Goal: Navigation & Orientation: Find specific page/section

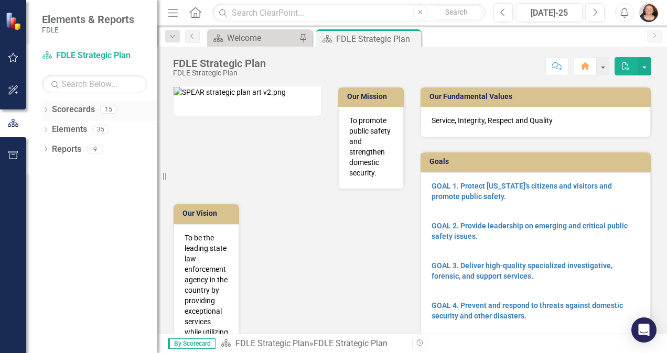
click at [44, 112] on icon "Dropdown" at bounding box center [45, 111] width 7 height 6
click at [51, 130] on icon "Dropdown" at bounding box center [51, 129] width 8 height 6
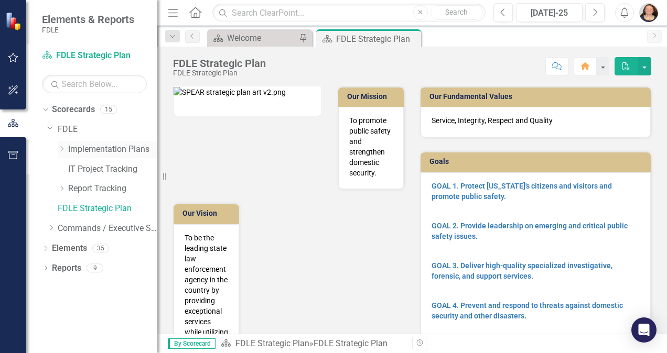
click at [60, 152] on icon "Dropdown" at bounding box center [62, 149] width 8 height 6
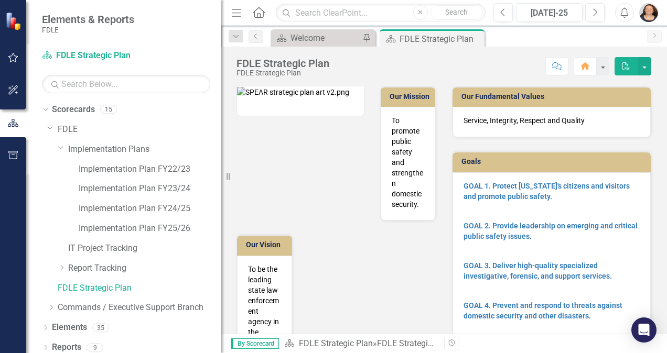
drag, startPoint x: 157, startPoint y: 224, endPoint x: 221, endPoint y: 244, distance: 66.3
click at [221, 244] on div "Resize" at bounding box center [225, 176] width 8 height 353
click at [178, 226] on link "Implementation Plan FY25/26" at bounding box center [150, 229] width 142 height 12
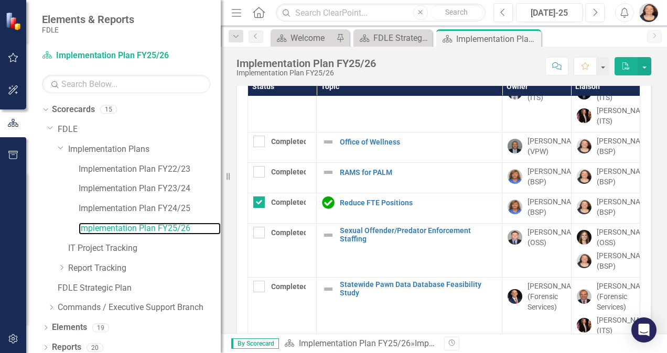
scroll to position [977, 0]
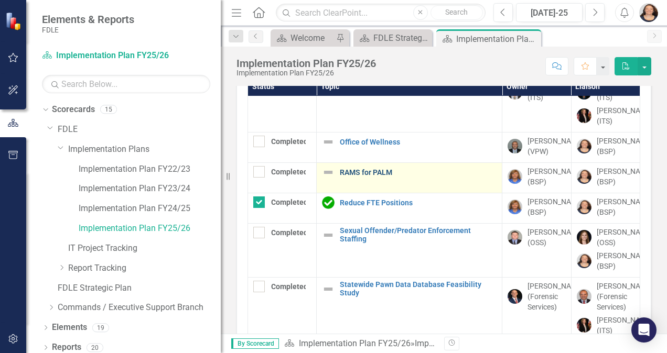
click at [353, 169] on link "RAMS for PALM" at bounding box center [418, 173] width 157 height 8
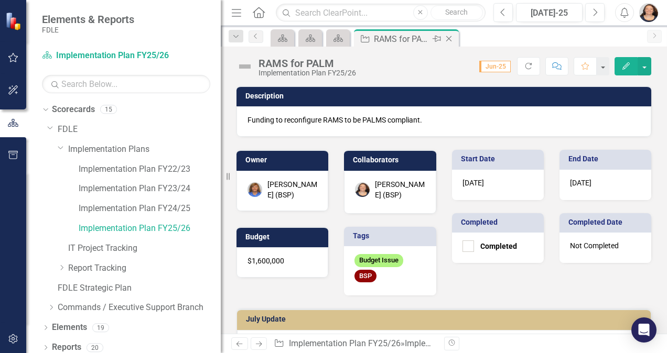
click at [448, 40] on icon "Close" at bounding box center [449, 39] width 10 height 8
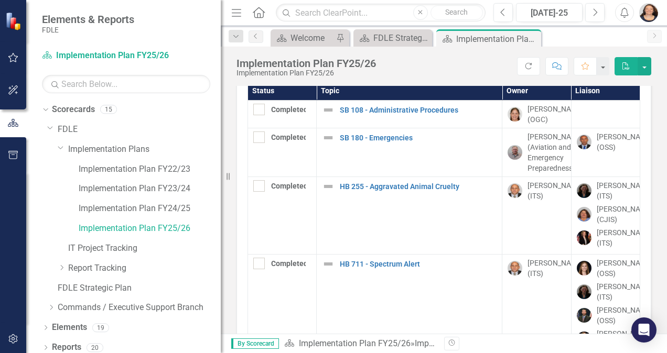
scroll to position [857, 0]
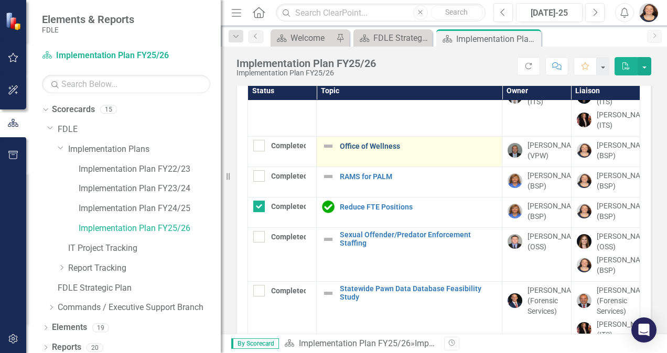
click at [346, 150] on link "Office of Wellness" at bounding box center [418, 147] width 157 height 8
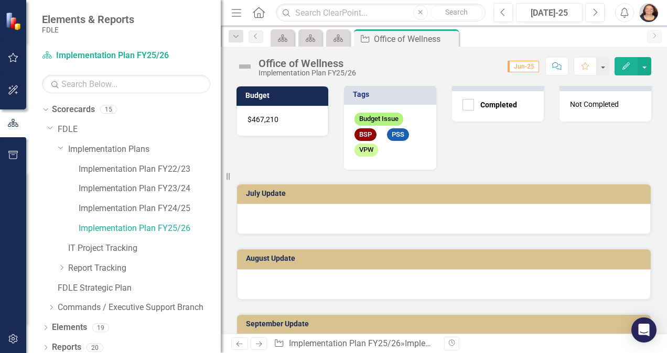
scroll to position [148, 0]
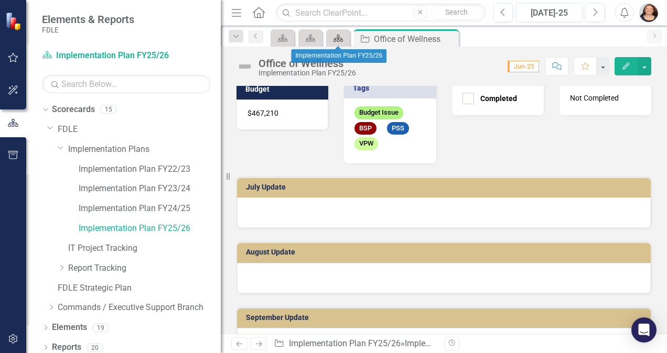
click at [335, 35] on icon "Scorecard" at bounding box center [338, 38] width 10 height 8
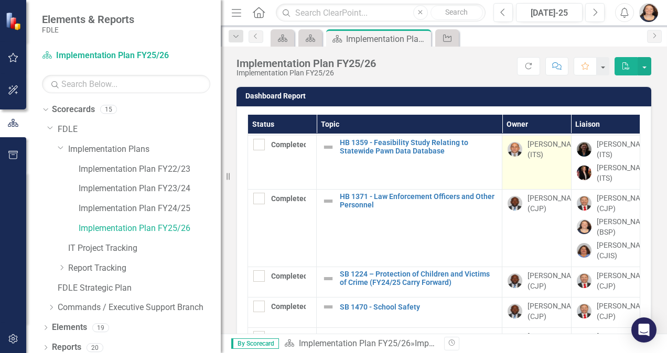
scroll to position [977, 0]
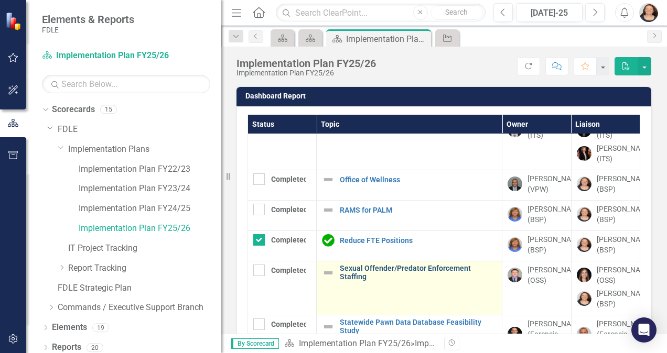
click at [419, 265] on link "Sexual Offender/Predator Enforcement Staffing" at bounding box center [418, 273] width 157 height 16
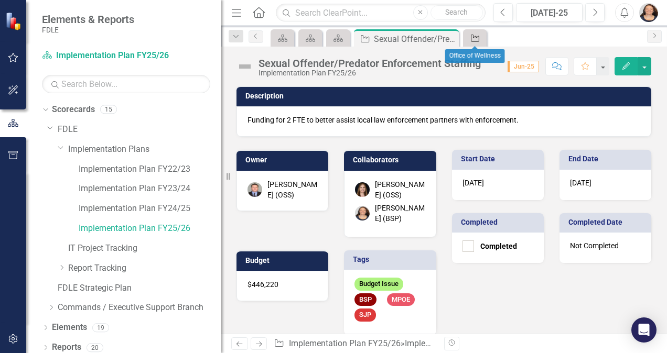
click at [470, 38] on icon "Implementation Topic" at bounding box center [475, 38] width 10 height 8
